Goal: Navigation & Orientation: Find specific page/section

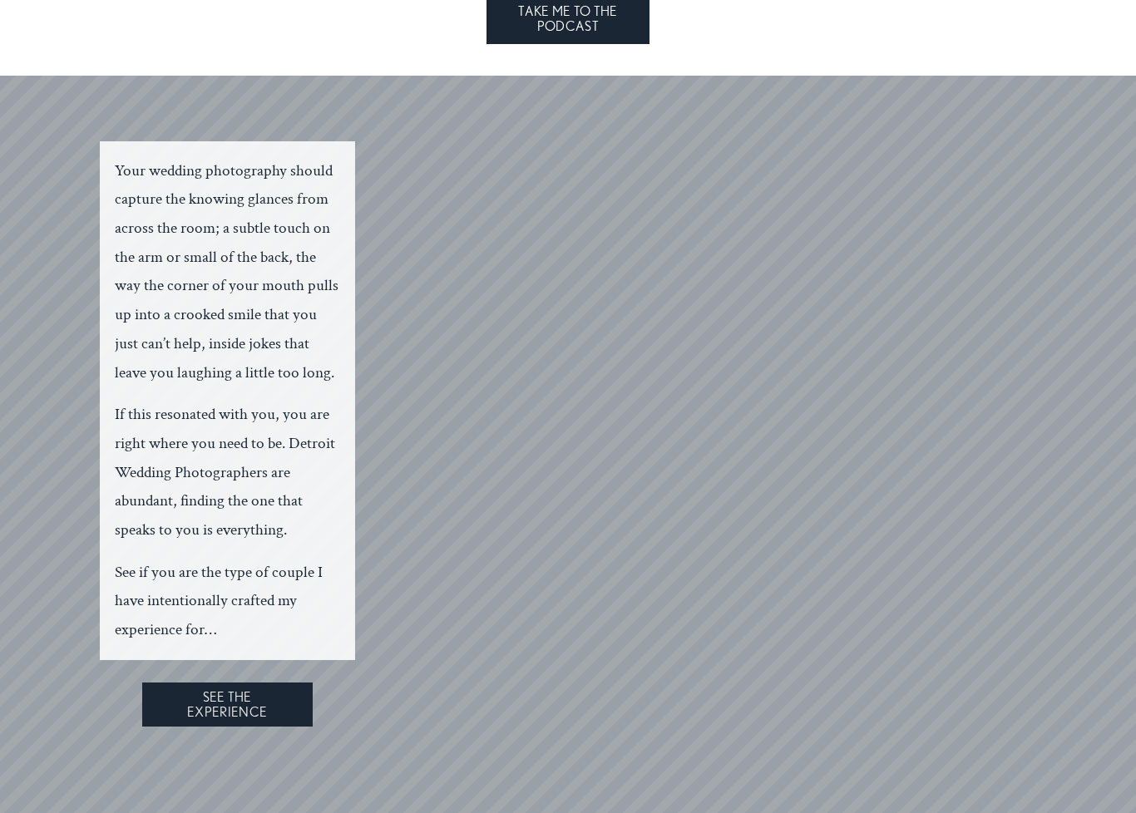
scroll to position [2906, 0]
click at [243, 682] on link "SEE THE EXPERIENCE" at bounding box center [227, 704] width 170 height 44
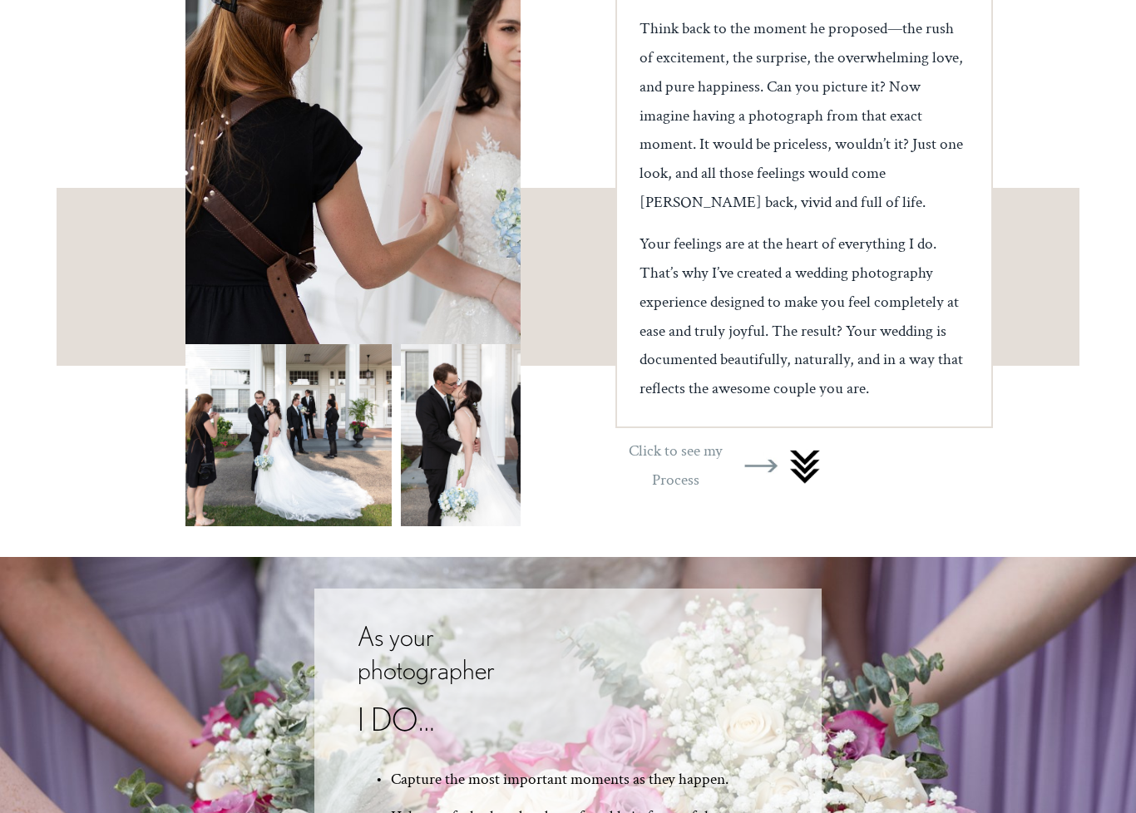
scroll to position [404, 0]
click at [804, 446] on div at bounding box center [804, 468] width 34 height 45
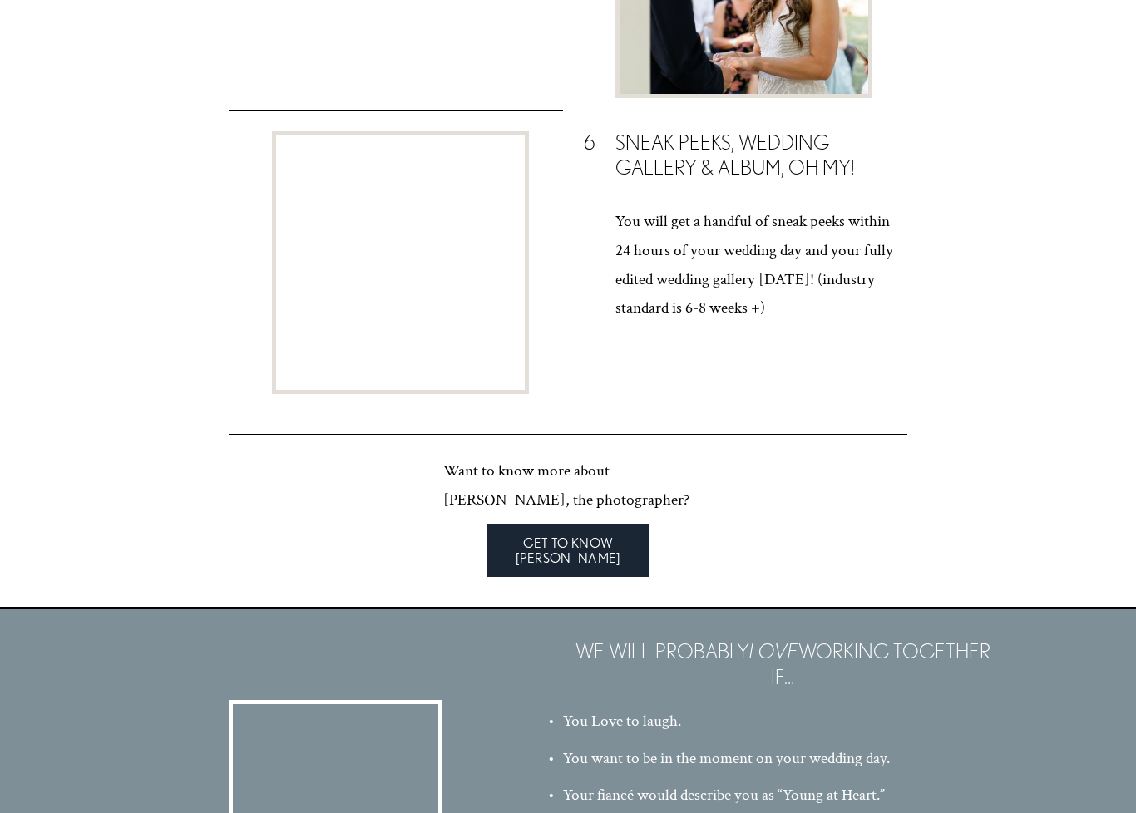
scroll to position [3216, 0]
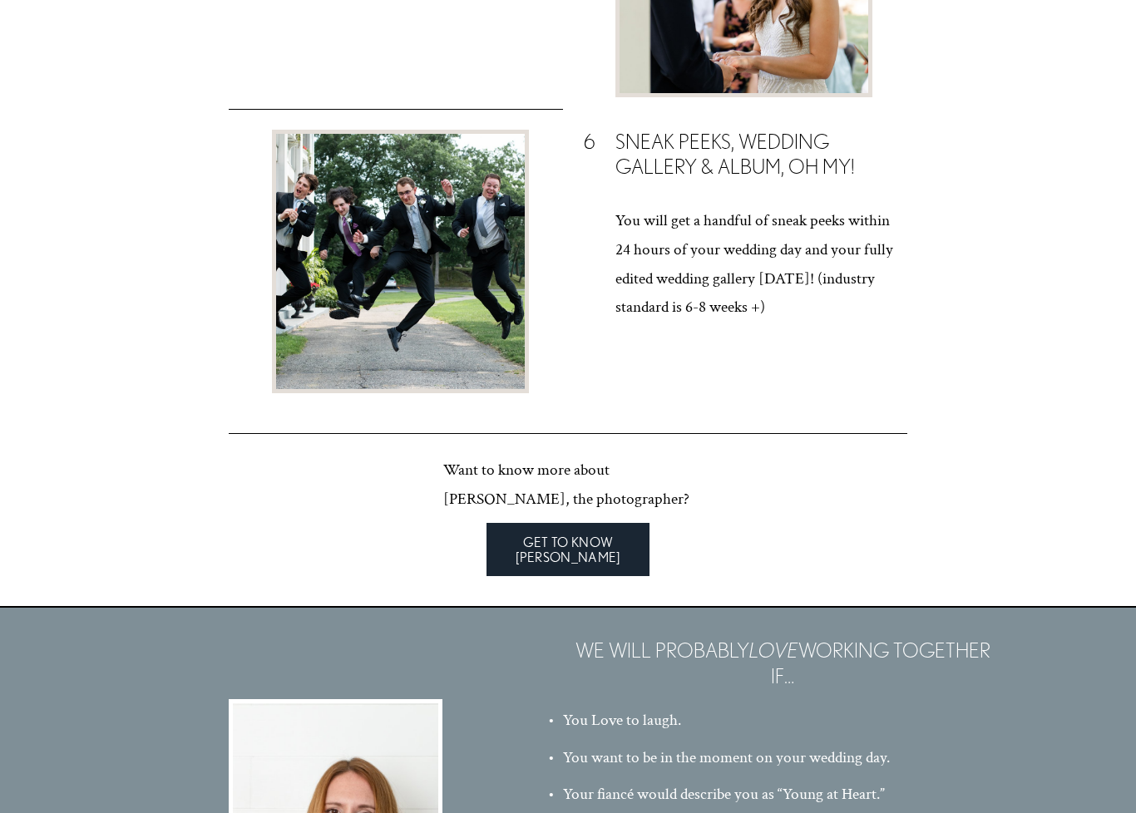
click at [597, 524] on link "GET TO KNOW [PERSON_NAME]" at bounding box center [567, 550] width 163 height 53
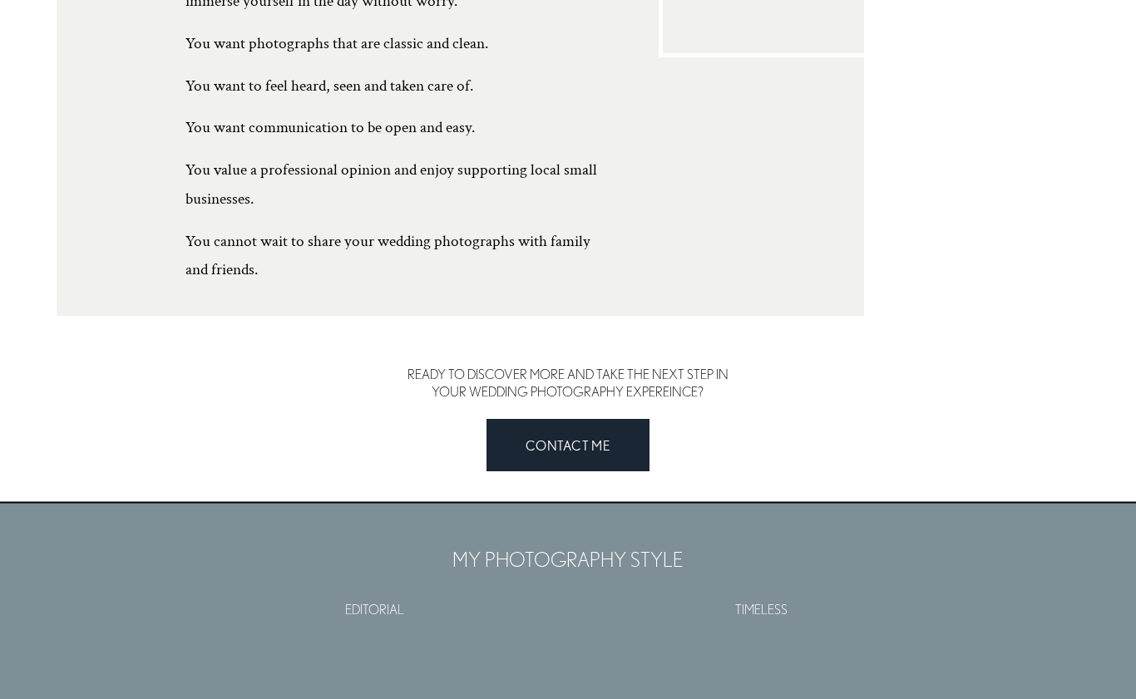
scroll to position [3572, 0]
